Goal: Navigation & Orientation: Find specific page/section

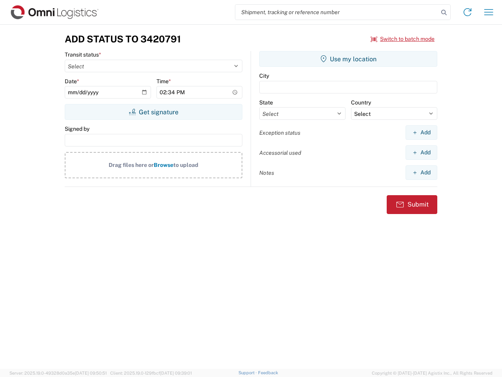
click at [337, 12] on input "search" at bounding box center [336, 12] width 203 height 15
click at [444, 13] on icon at bounding box center [444, 12] width 11 height 11
click at [468, 12] on icon at bounding box center [467, 12] width 13 height 13
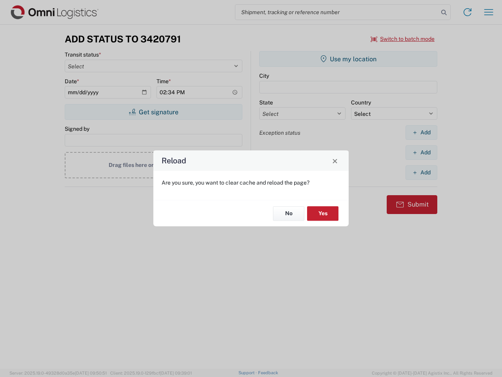
click at [489, 12] on div "Reload Are you sure, you want to clear cache and reload the page? No Yes" at bounding box center [251, 188] width 502 height 377
click at [403, 39] on div "Reload Are you sure, you want to clear cache and reload the page? No Yes" at bounding box center [251, 188] width 502 height 377
click at [153, 112] on div "Reload Are you sure, you want to clear cache and reload the page? No Yes" at bounding box center [251, 188] width 502 height 377
click at [348, 59] on div "Reload Are you sure, you want to clear cache and reload the page? No Yes" at bounding box center [251, 188] width 502 height 377
click at [421, 132] on div "Reload Are you sure, you want to clear cache and reload the page? No Yes" at bounding box center [251, 188] width 502 height 377
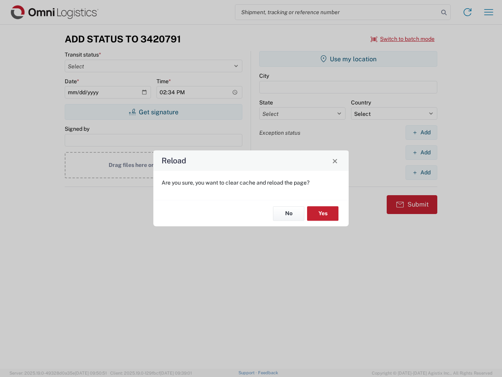
click at [421, 152] on div "Reload Are you sure, you want to clear cache and reload the page? No Yes" at bounding box center [251, 188] width 502 height 377
click at [421, 172] on div "Reload Are you sure, you want to clear cache and reload the page? No Yes" at bounding box center [251, 188] width 502 height 377
